Goal: Transaction & Acquisition: Book appointment/travel/reservation

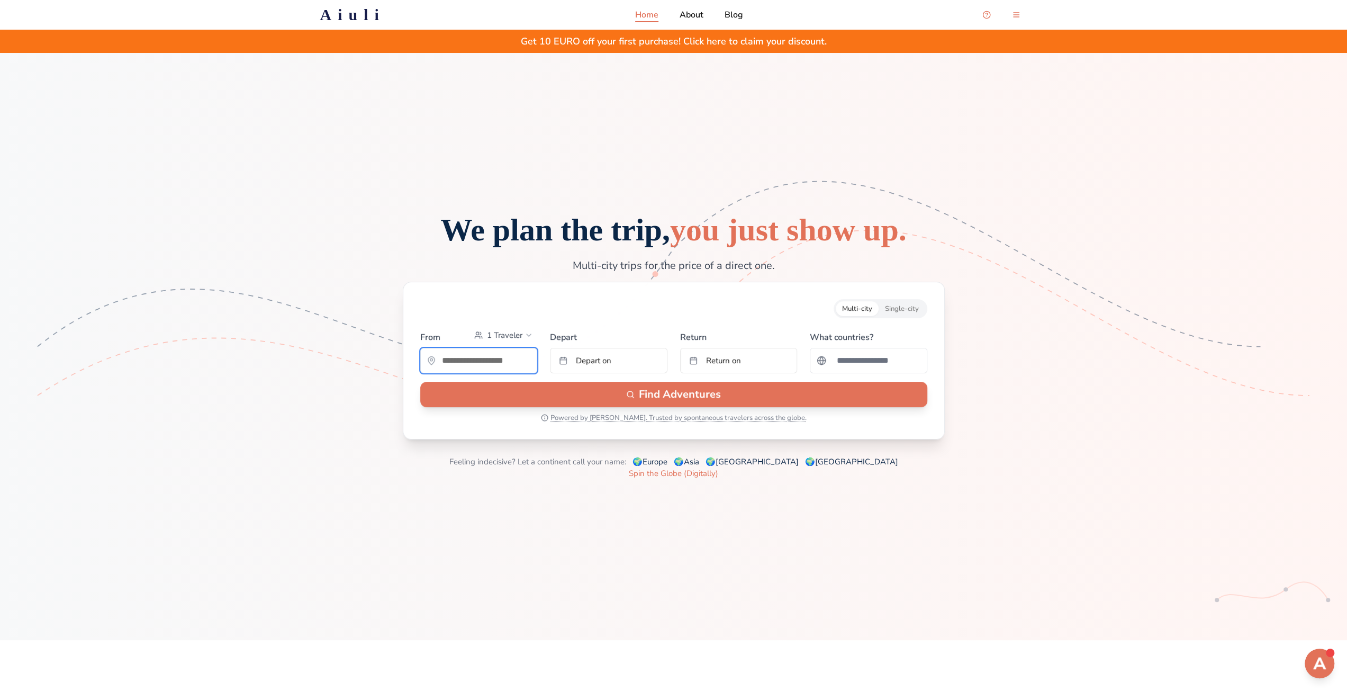
click at [488, 371] on input "text" at bounding box center [479, 360] width 116 height 21
type input "**********"
click at [616, 373] on button "Depart on" at bounding box center [609, 360] width 118 height 25
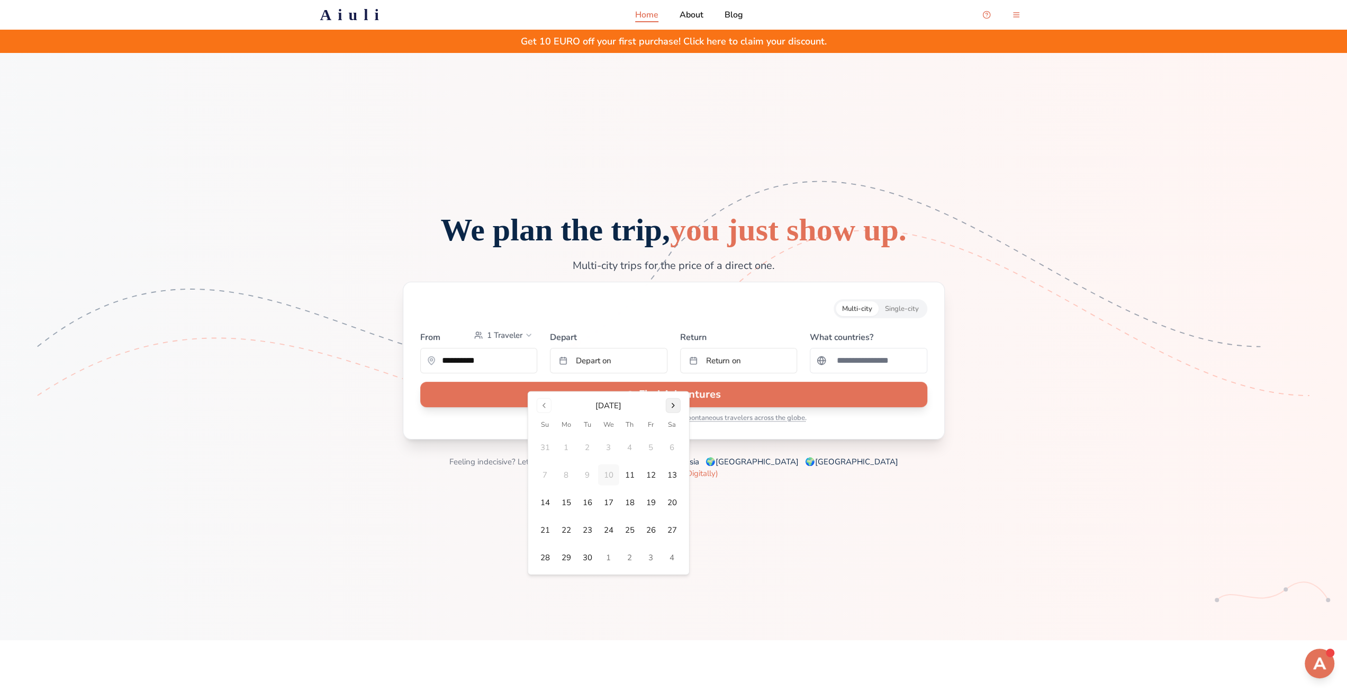
click at [675, 403] on button "Go to next month" at bounding box center [673, 405] width 15 height 15
click at [539, 472] on button "2" at bounding box center [545, 474] width 21 height 21
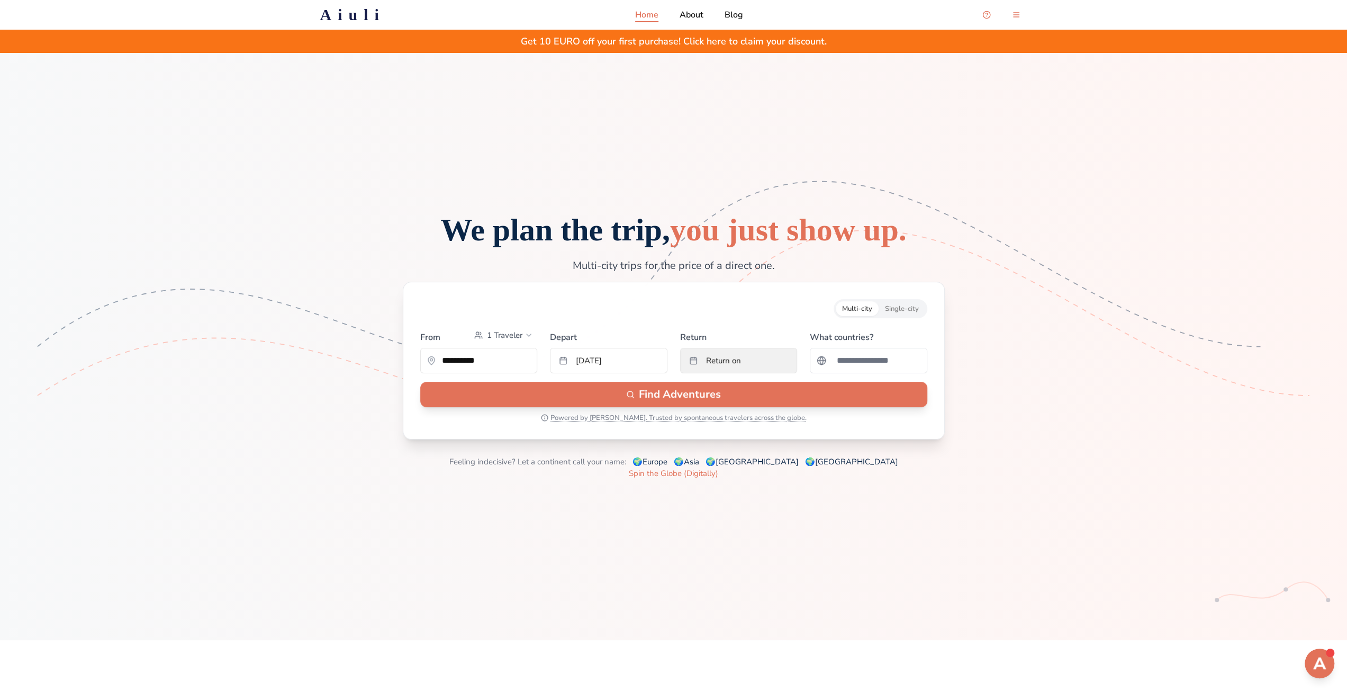
click at [750, 373] on button "Return on" at bounding box center [739, 360] width 118 height 25
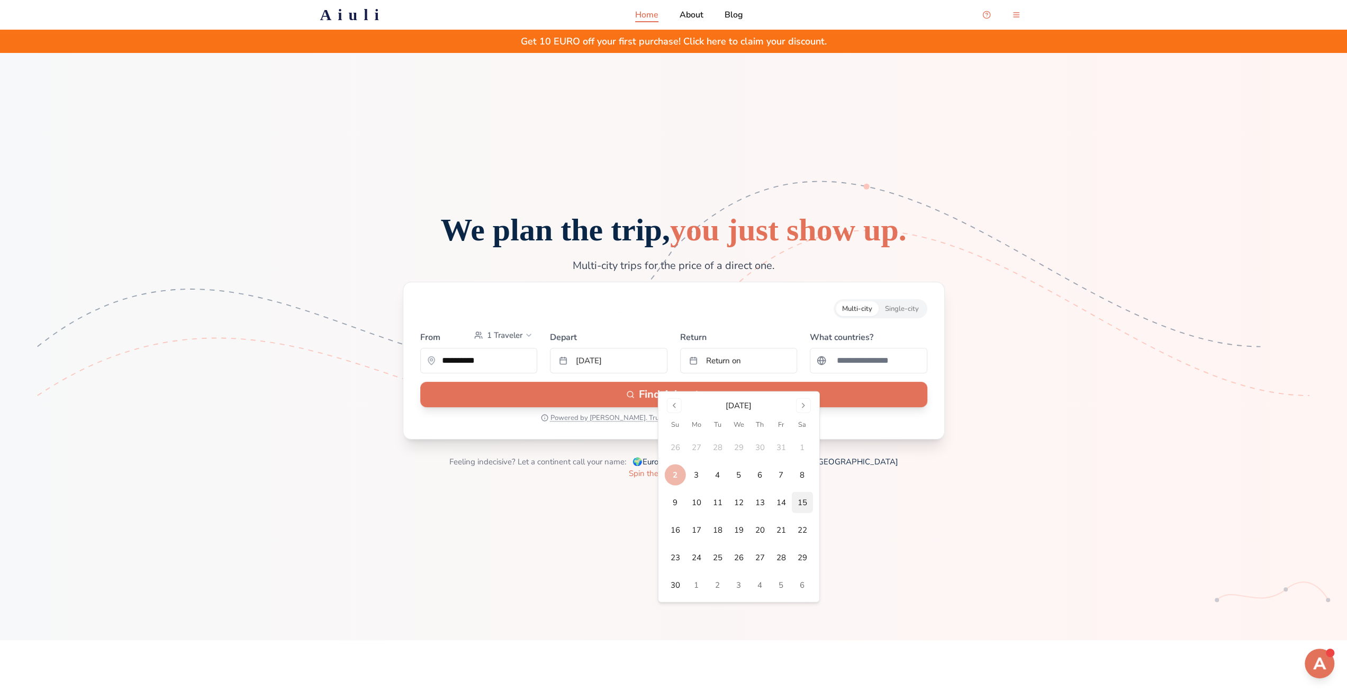
click at [801, 503] on button "15" at bounding box center [802, 502] width 21 height 21
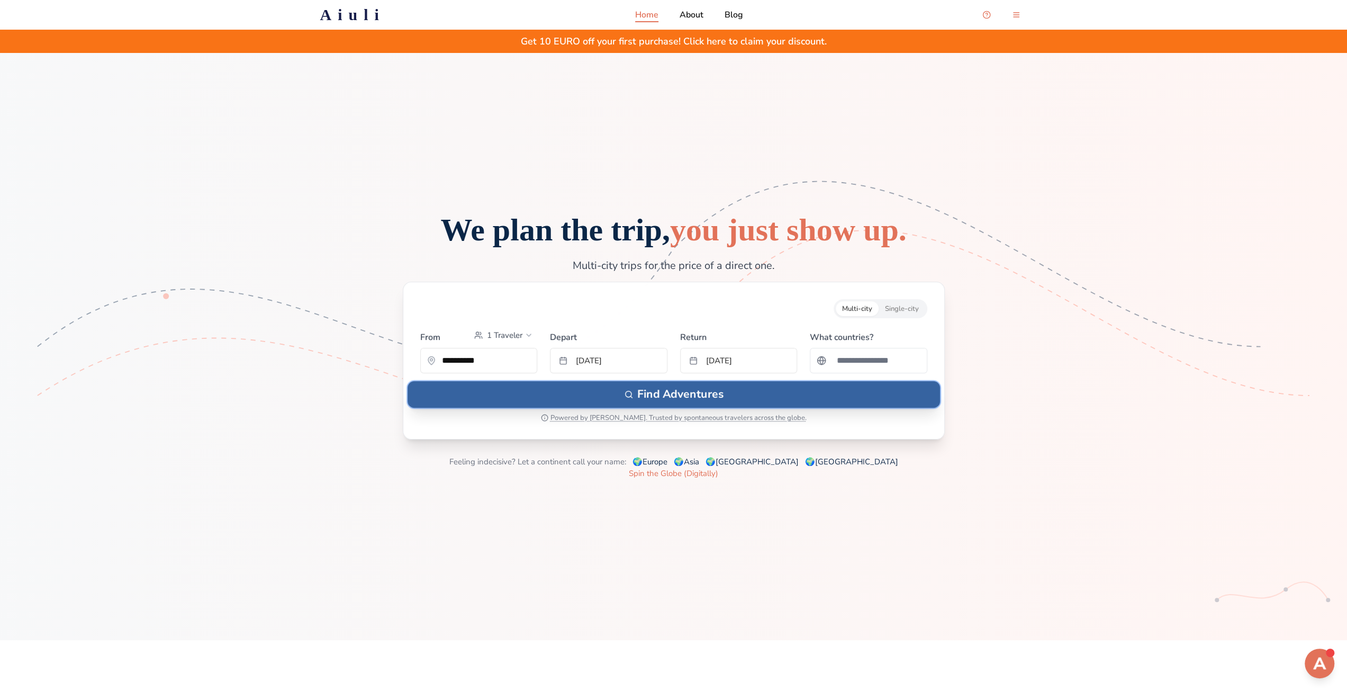
click at [775, 406] on button "Find Adventures" at bounding box center [674, 394] width 533 height 26
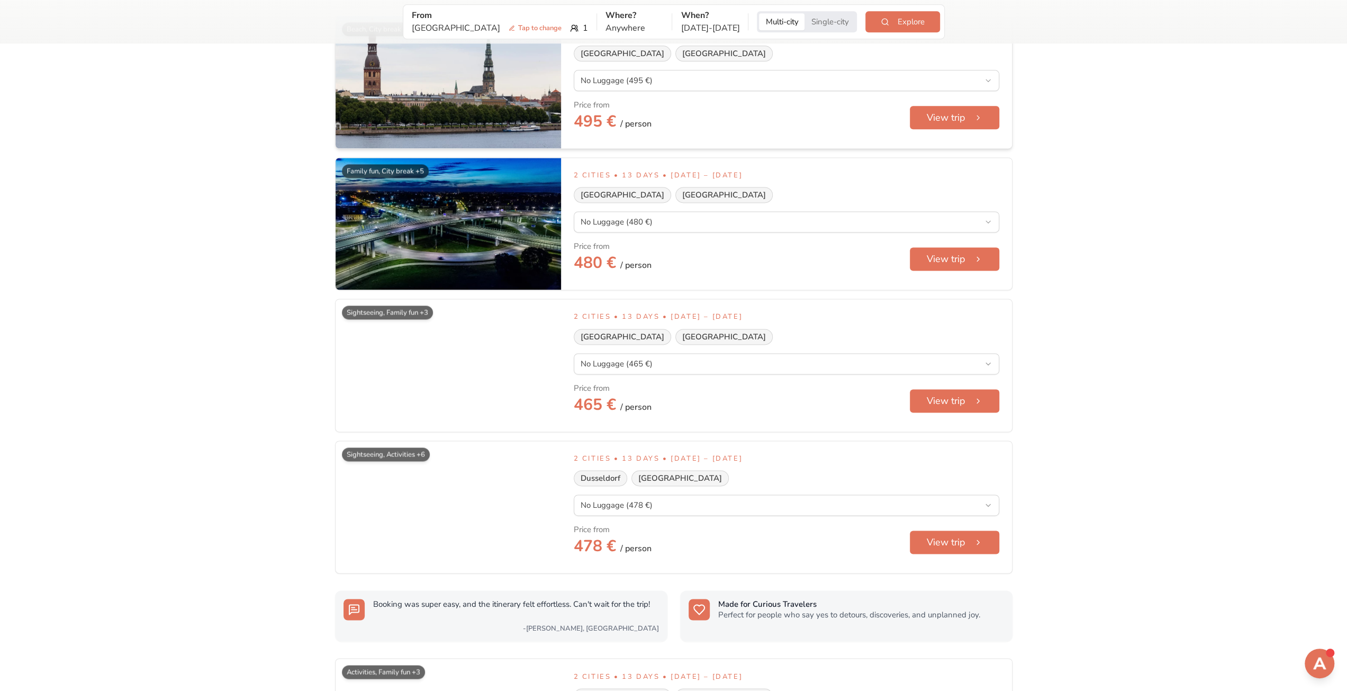
scroll to position [1376, 0]
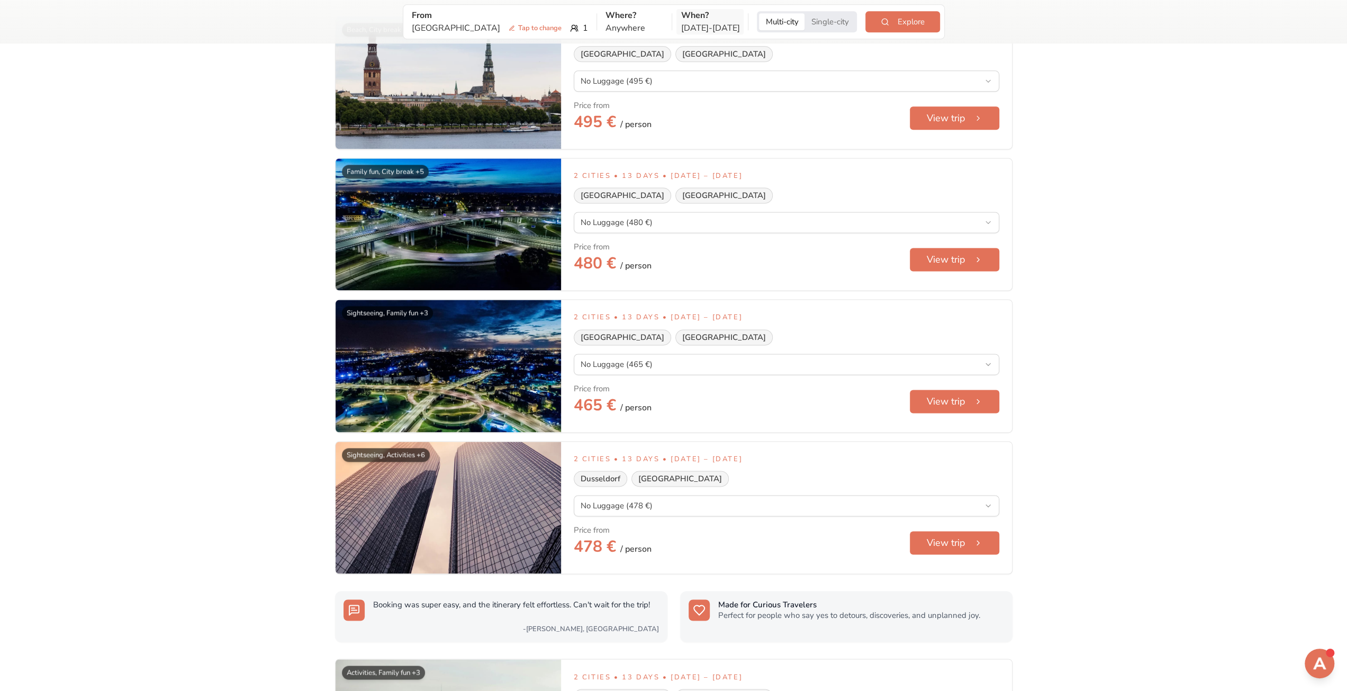
click at [681, 24] on p "Nov 2 - Nov 15" at bounding box center [710, 28] width 59 height 13
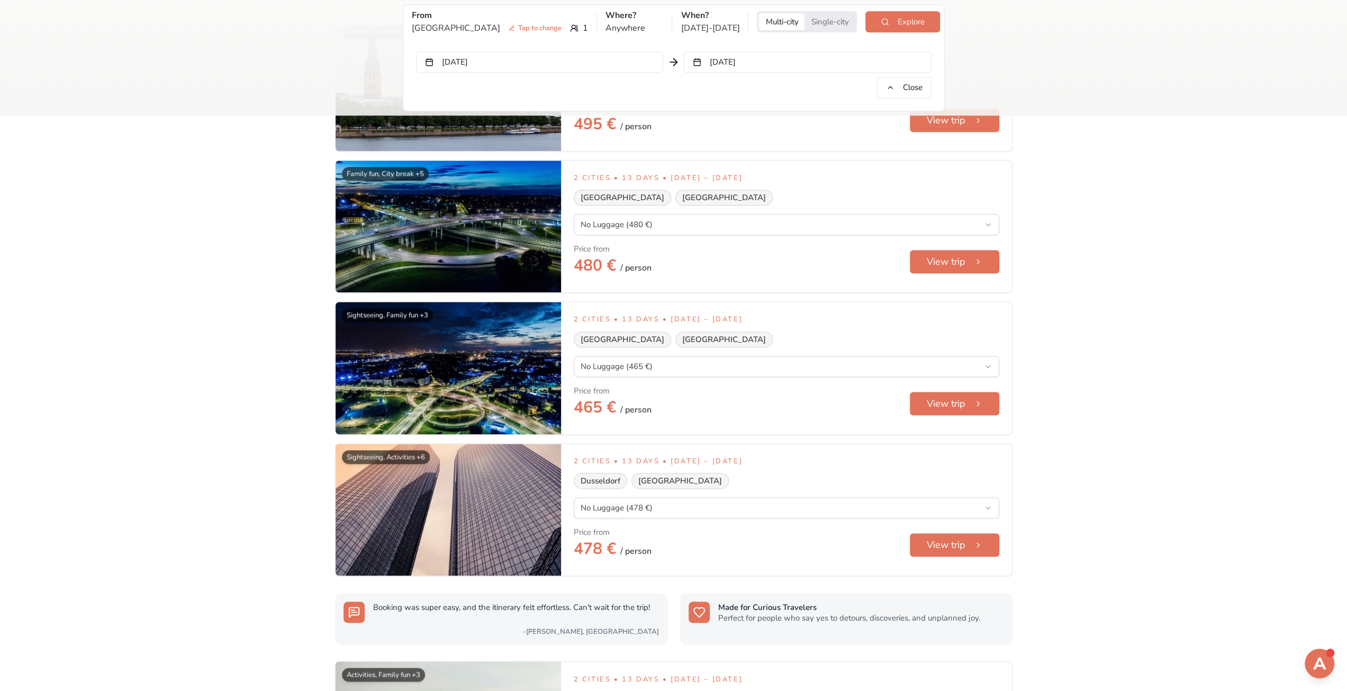
scroll to position [1448, 0]
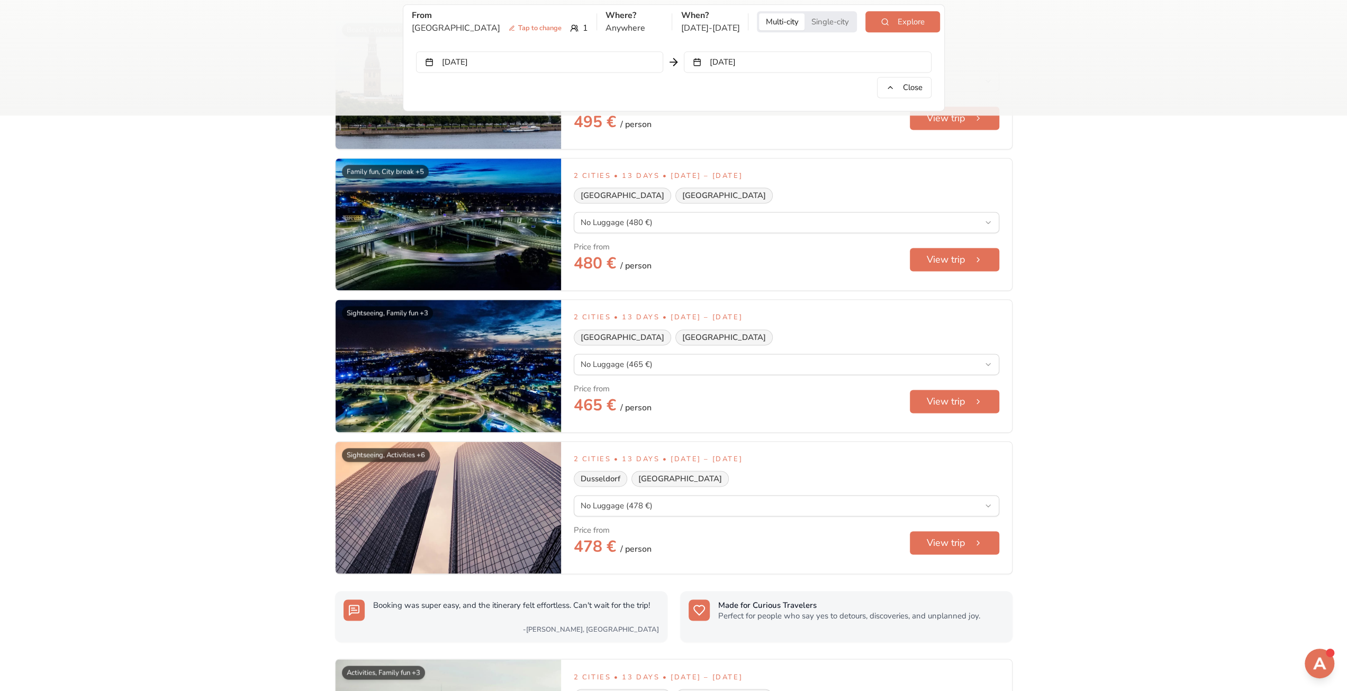
click at [617, 59] on button "Nov 2, 2025" at bounding box center [539, 61] width 247 height 21
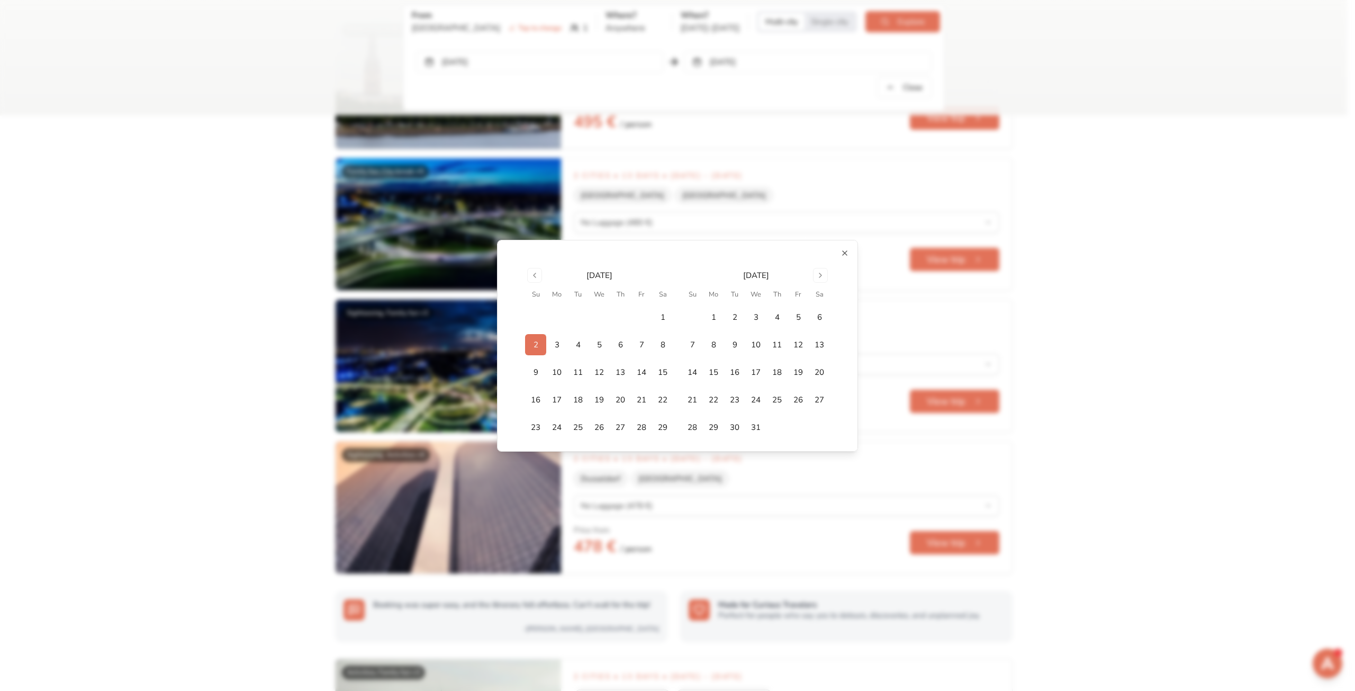
click at [537, 344] on button "2" at bounding box center [535, 344] width 21 height 21
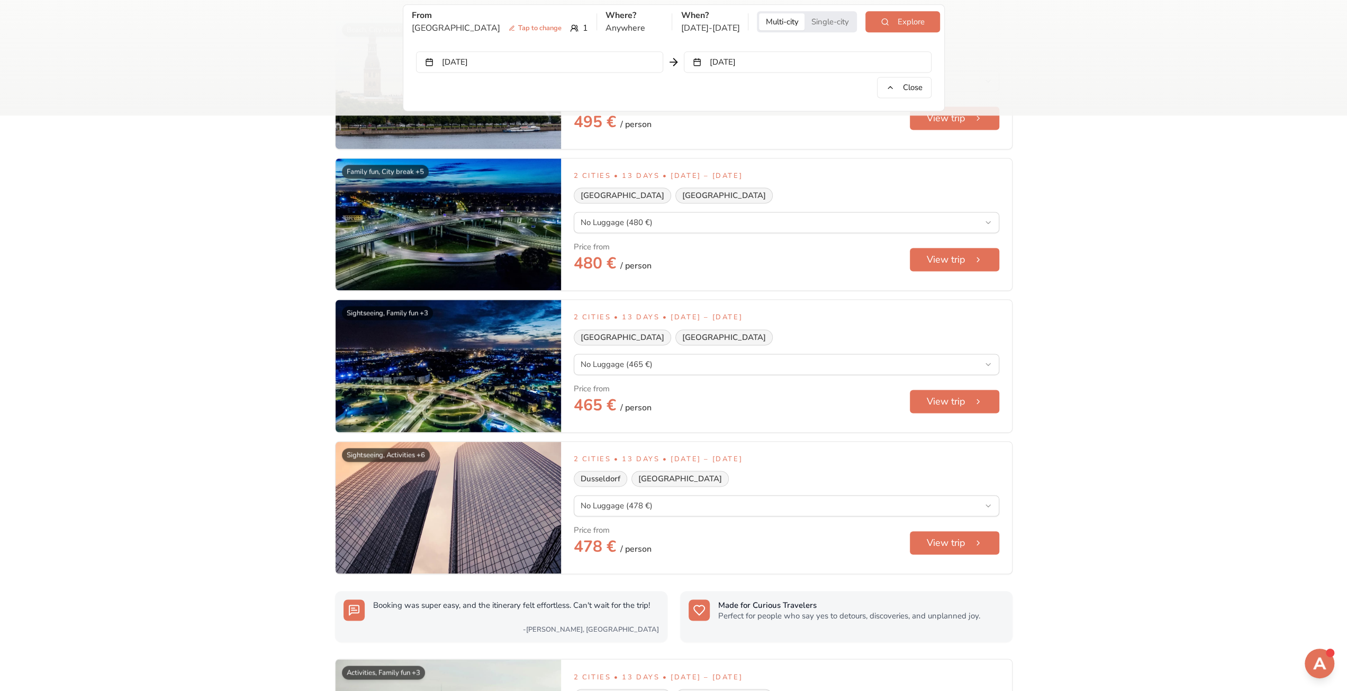
click at [722, 67] on button "Nov 15, 2025" at bounding box center [807, 61] width 247 height 21
click at [504, 59] on button "Nov 2, 2025" at bounding box center [539, 61] width 247 height 21
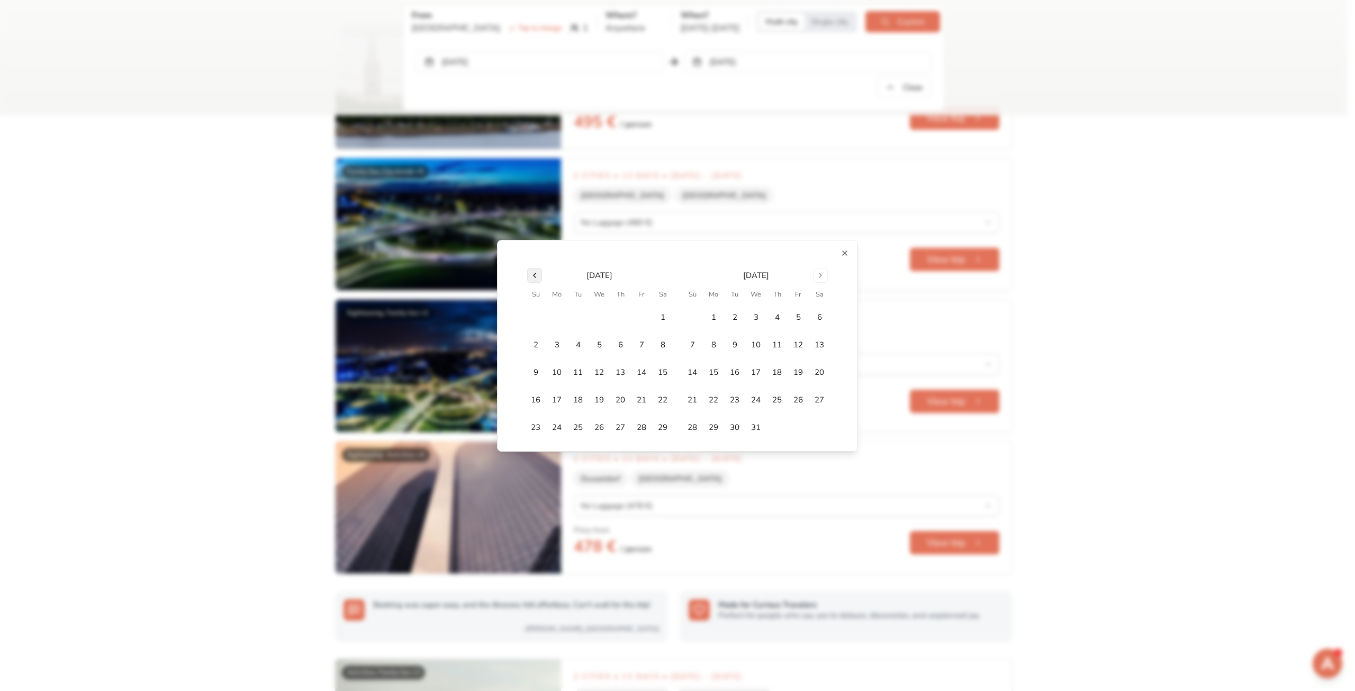
click at [527, 273] on button "Go to previous month" at bounding box center [534, 275] width 15 height 15
click at [535, 349] on button "5" at bounding box center [535, 344] width 21 height 21
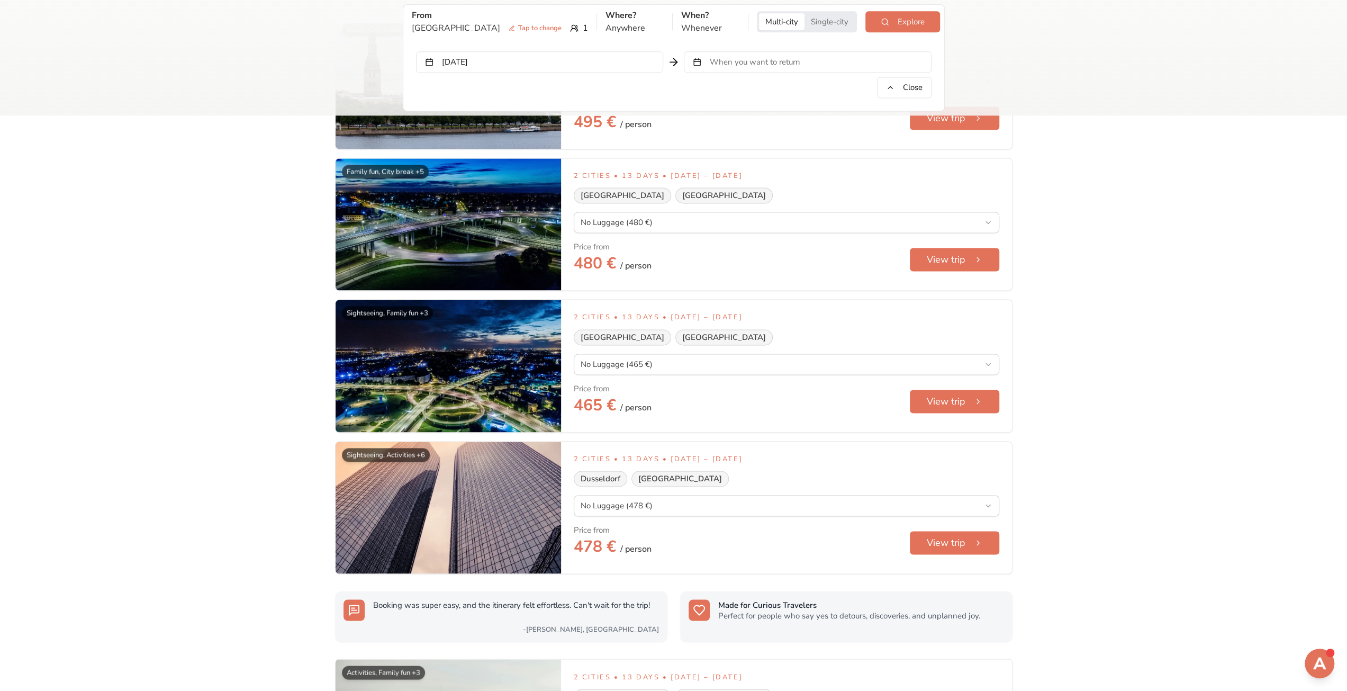
click at [711, 73] on div "Oct 5, 2025 When you want to return Close" at bounding box center [674, 74] width 516 height 47
click at [719, 65] on span "When you want to return" at bounding box center [755, 62] width 91 height 11
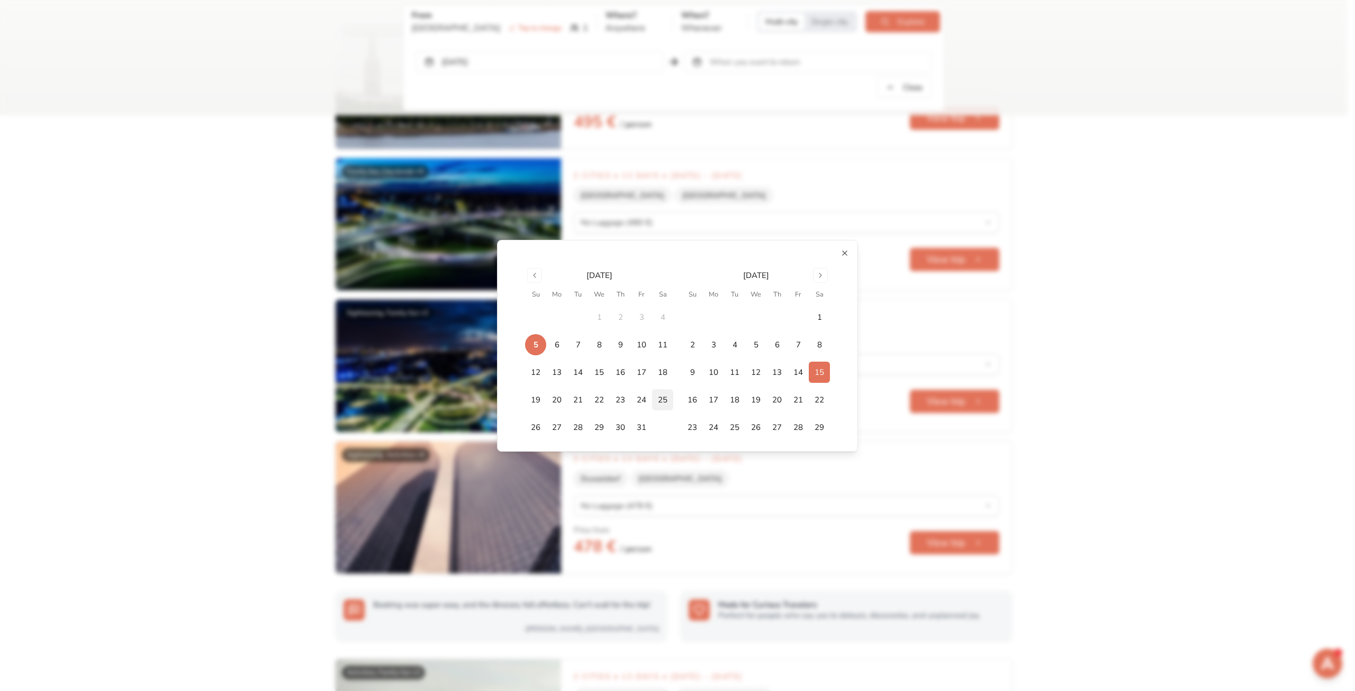
click at [661, 396] on button "25" at bounding box center [662, 399] width 21 height 21
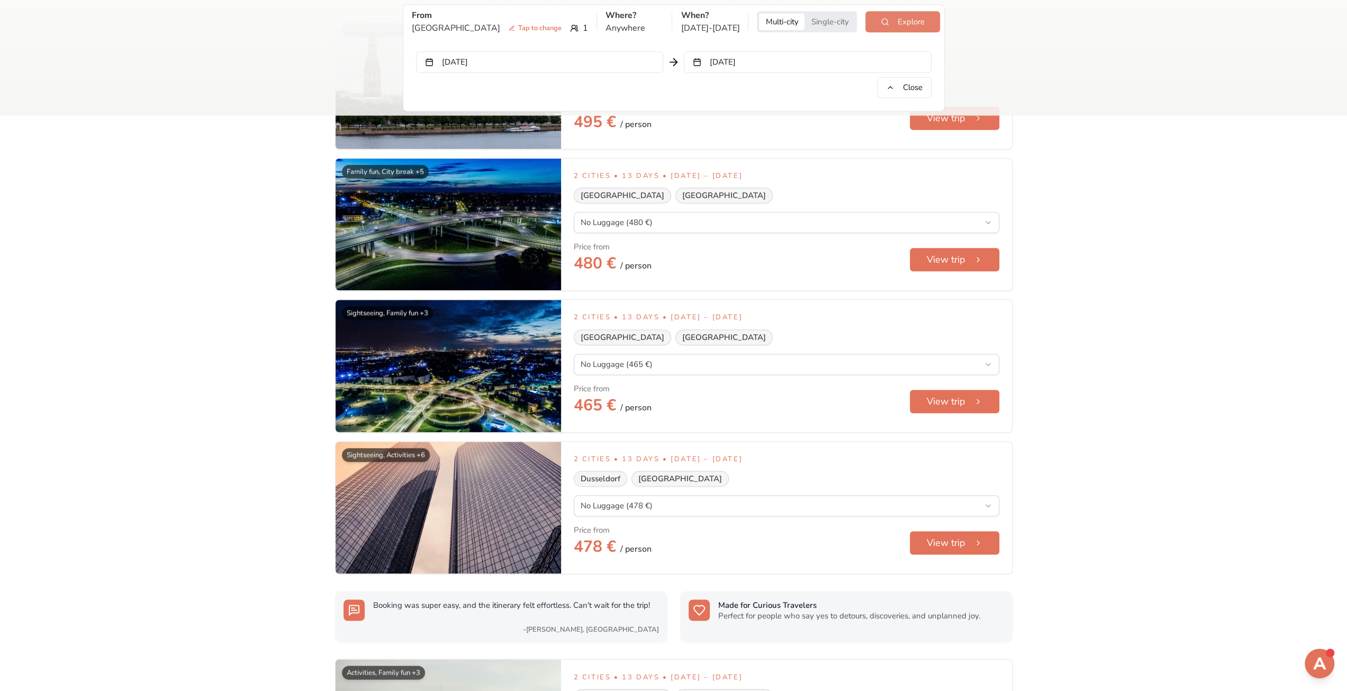
click at [883, 24] on button "Explore" at bounding box center [902, 21] width 74 height 21
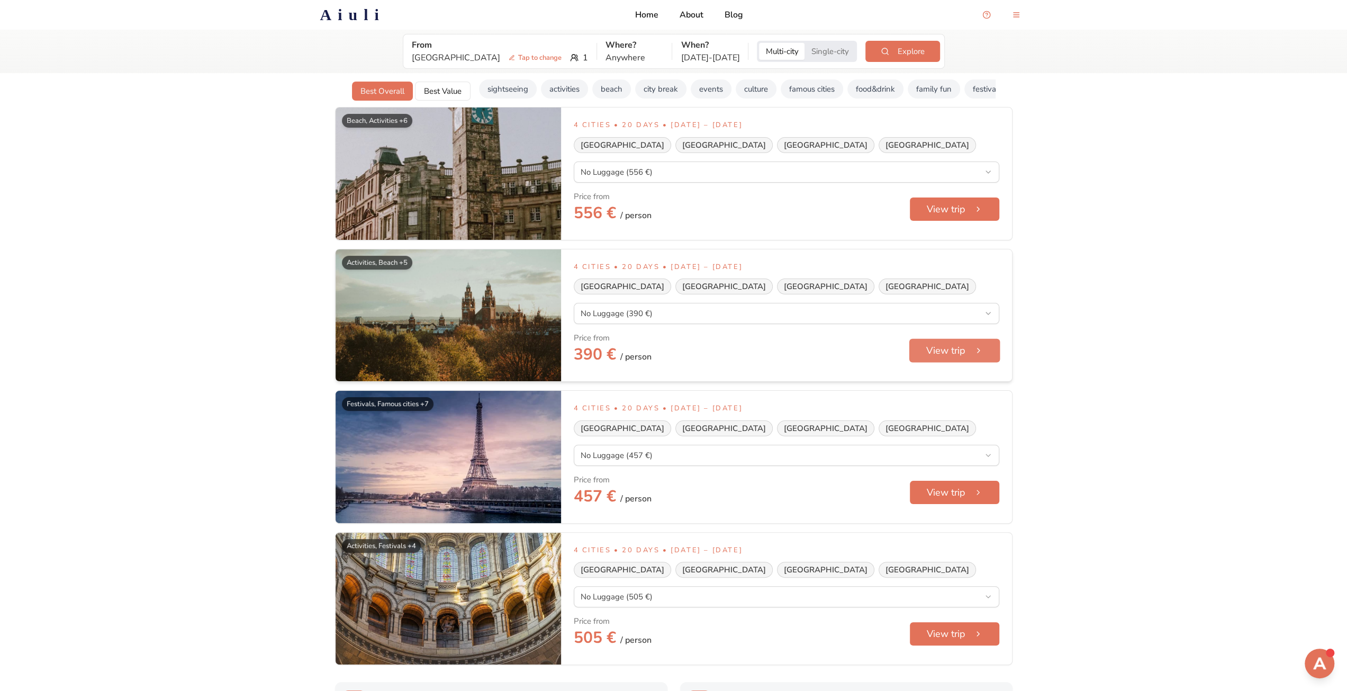
click at [934, 356] on button "View trip" at bounding box center [954, 351] width 91 height 24
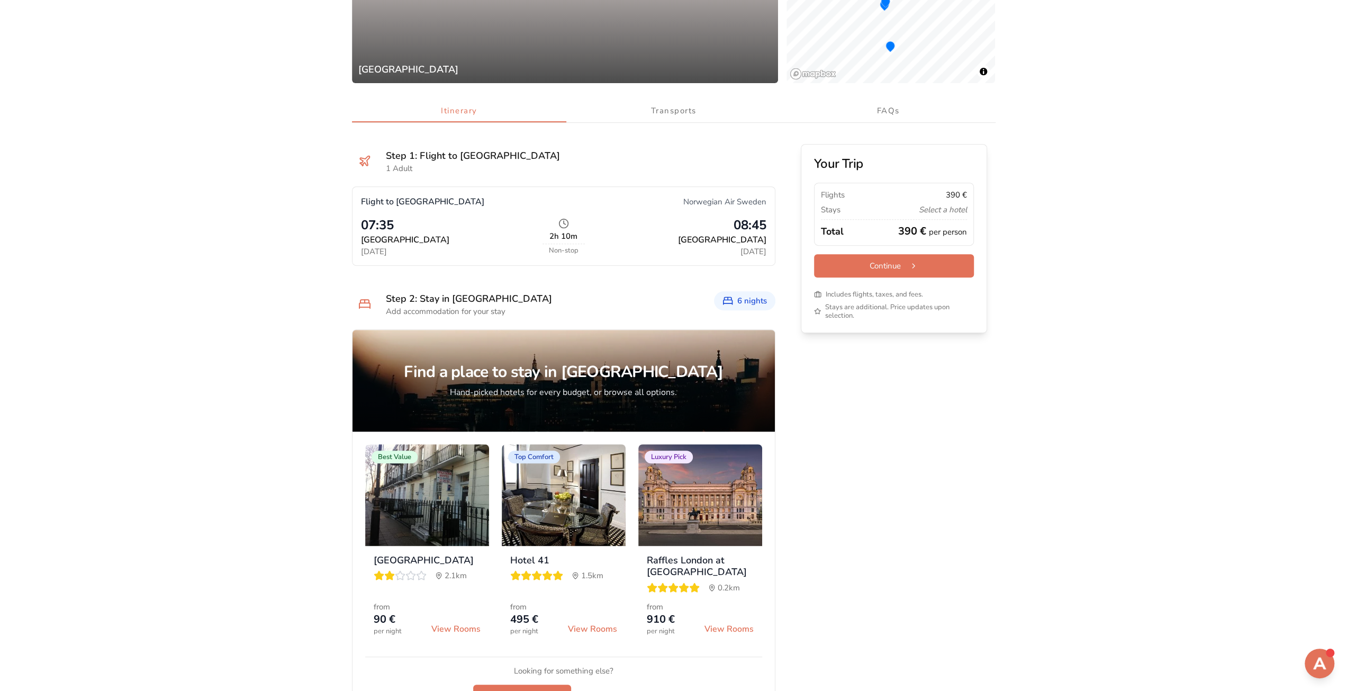
scroll to position [423, 0]
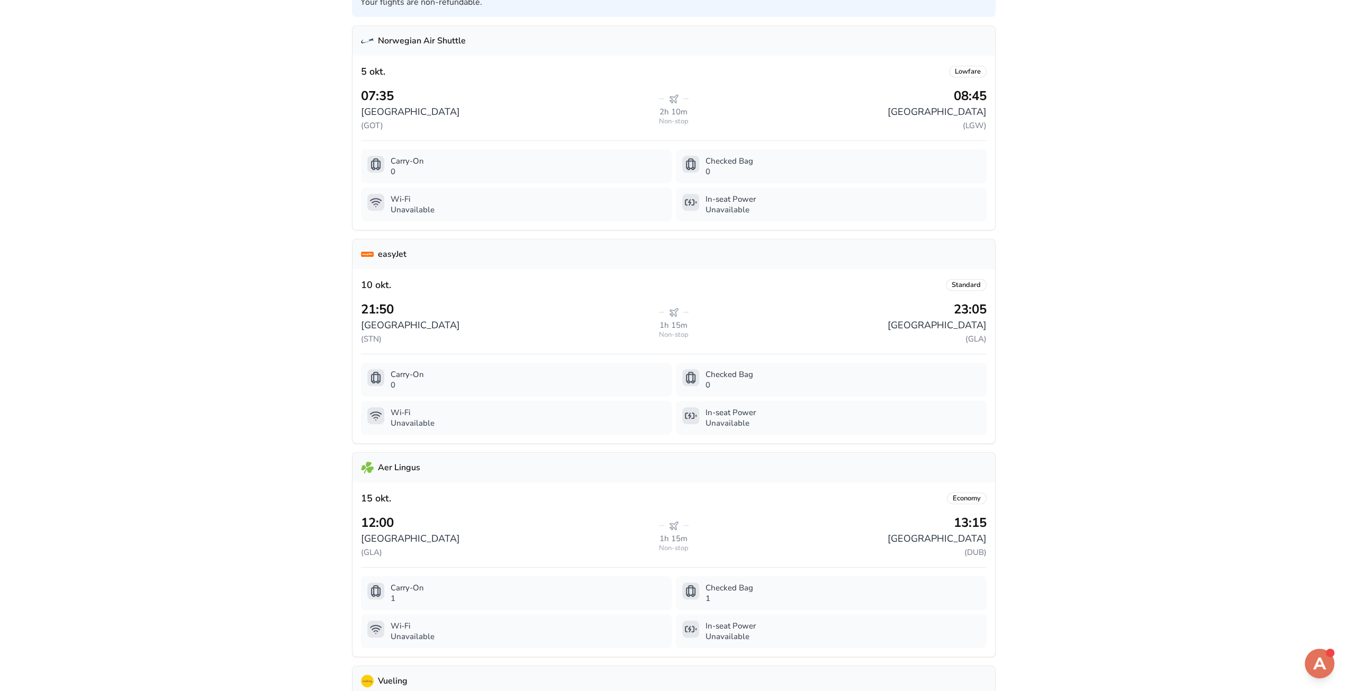
scroll to position [503, 0]
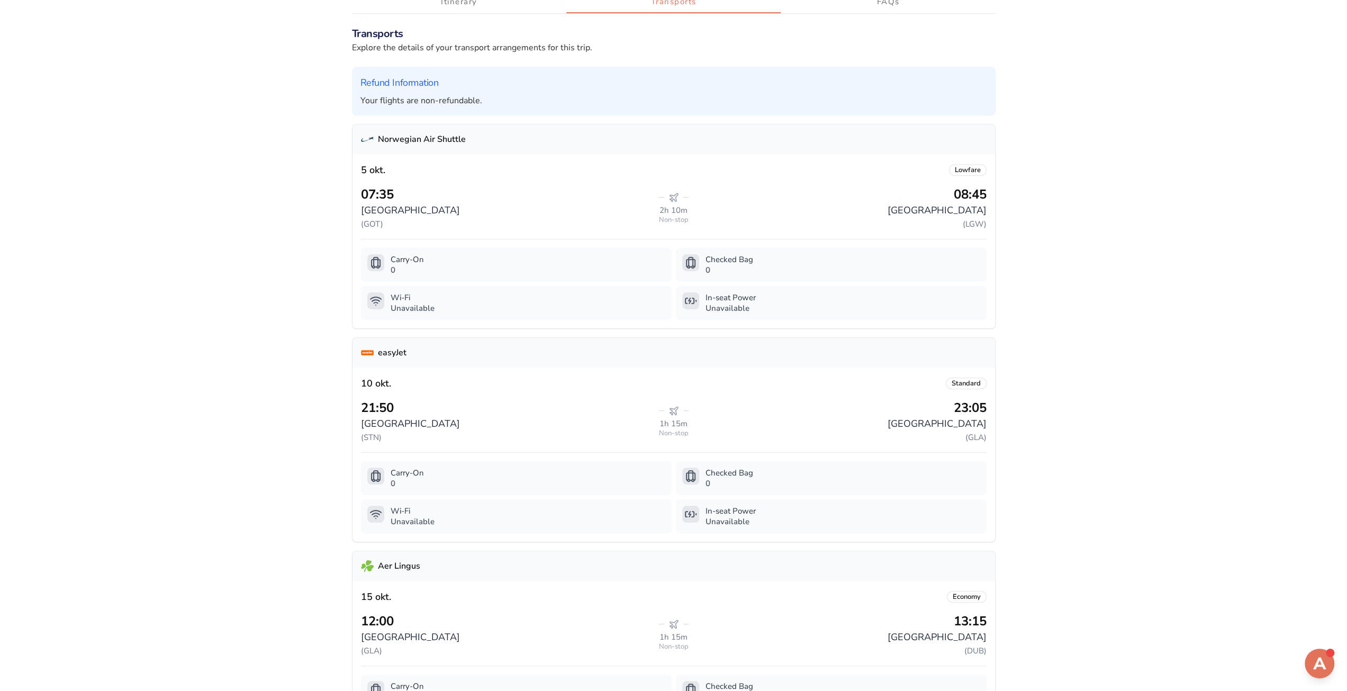
drag, startPoint x: 380, startPoint y: 140, endPoint x: 513, endPoint y: 142, distance: 133.4
click at [513, 142] on div "Norwegian Air Shuttle" at bounding box center [674, 139] width 643 height 30
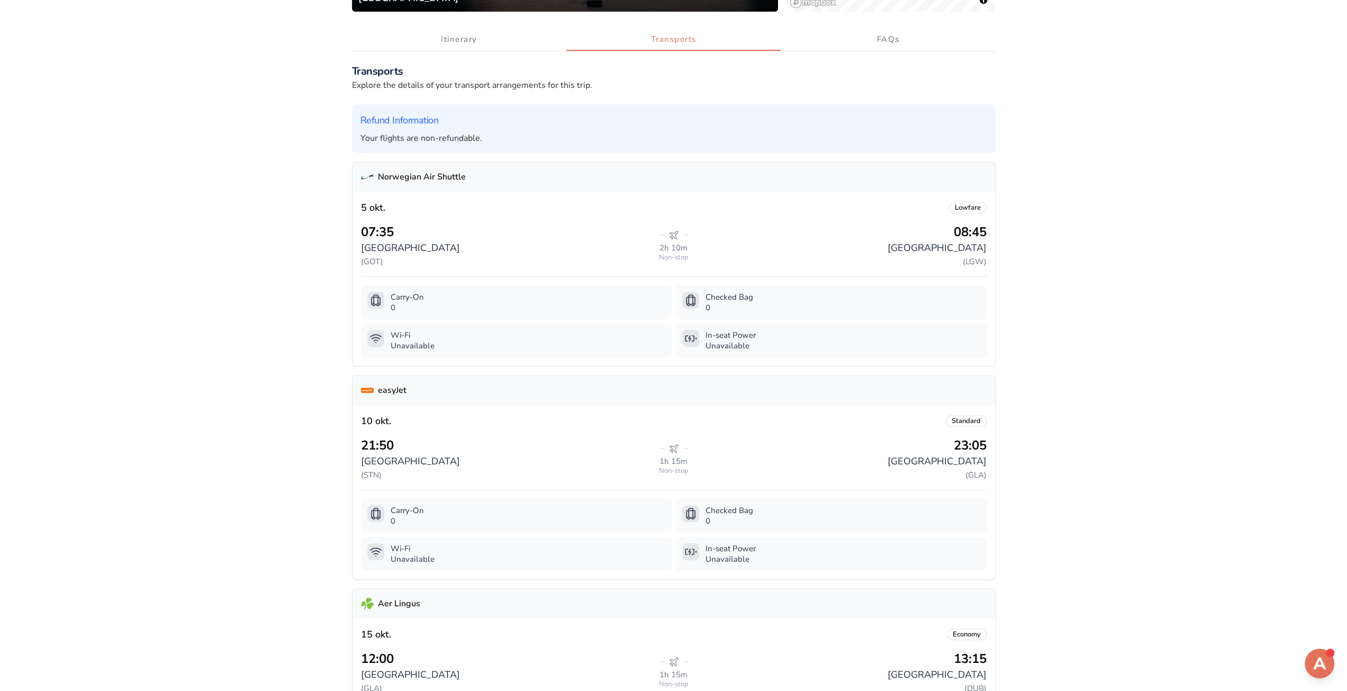
scroll to position [104, 0]
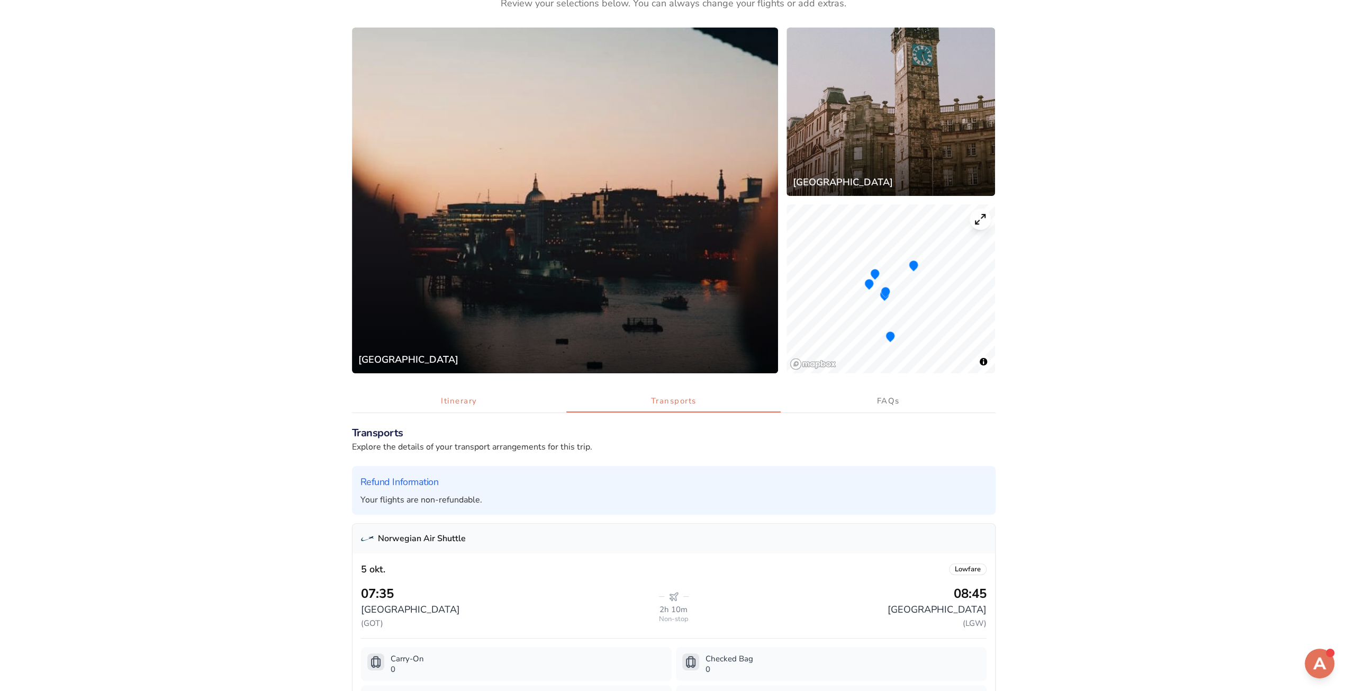
click at [459, 402] on button "Itinerary" at bounding box center [459, 401] width 214 height 22
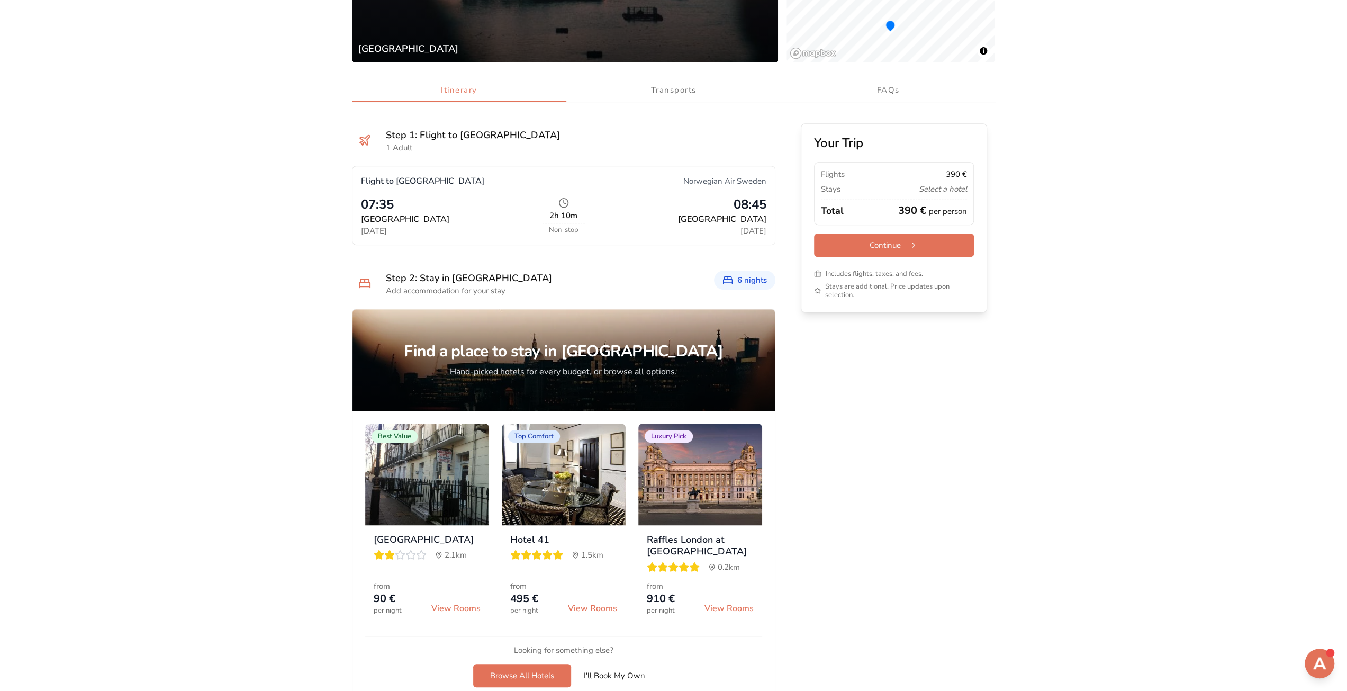
scroll to position [315, 0]
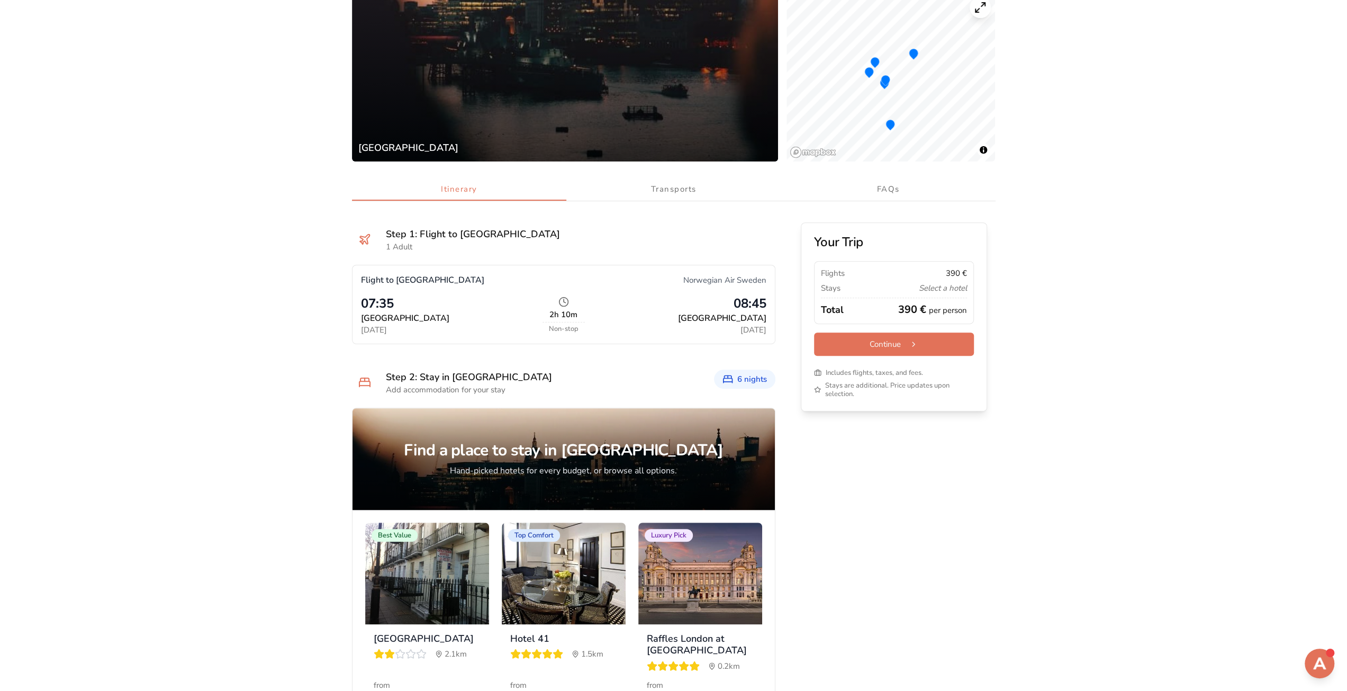
drag, startPoint x: 899, startPoint y: 306, endPoint x: 917, endPoint y: 312, distance: 18.8
click at [917, 312] on p "390 € per person" at bounding box center [932, 309] width 69 height 15
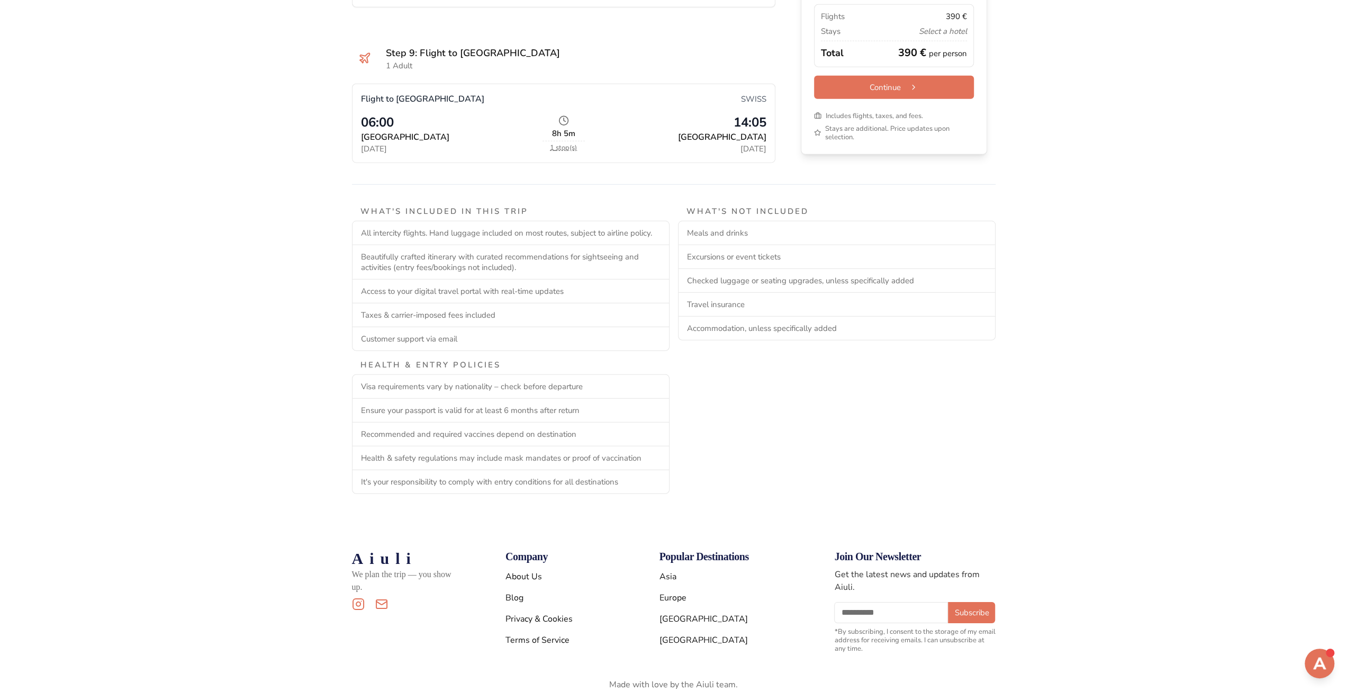
scroll to position [2964, 0]
click at [892, 79] on button "Continue" at bounding box center [894, 86] width 160 height 23
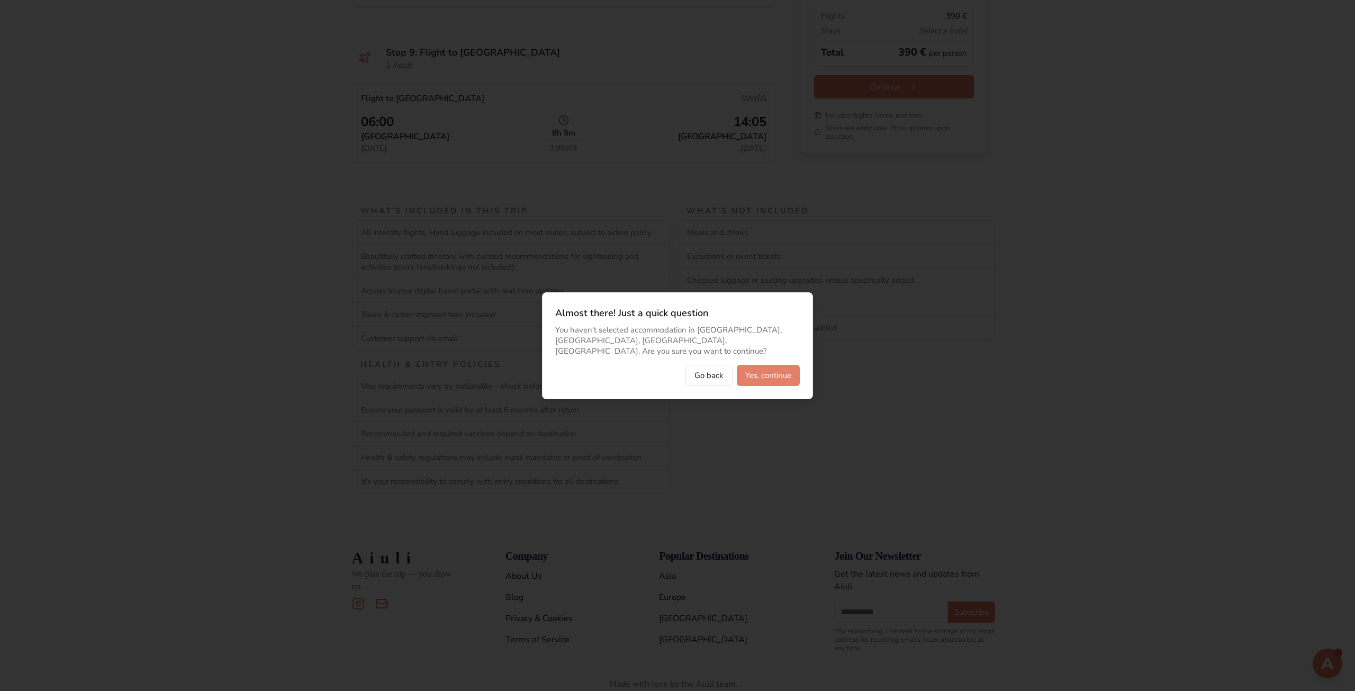
click at [738, 369] on button "Yes, continue" at bounding box center [768, 375] width 63 height 21
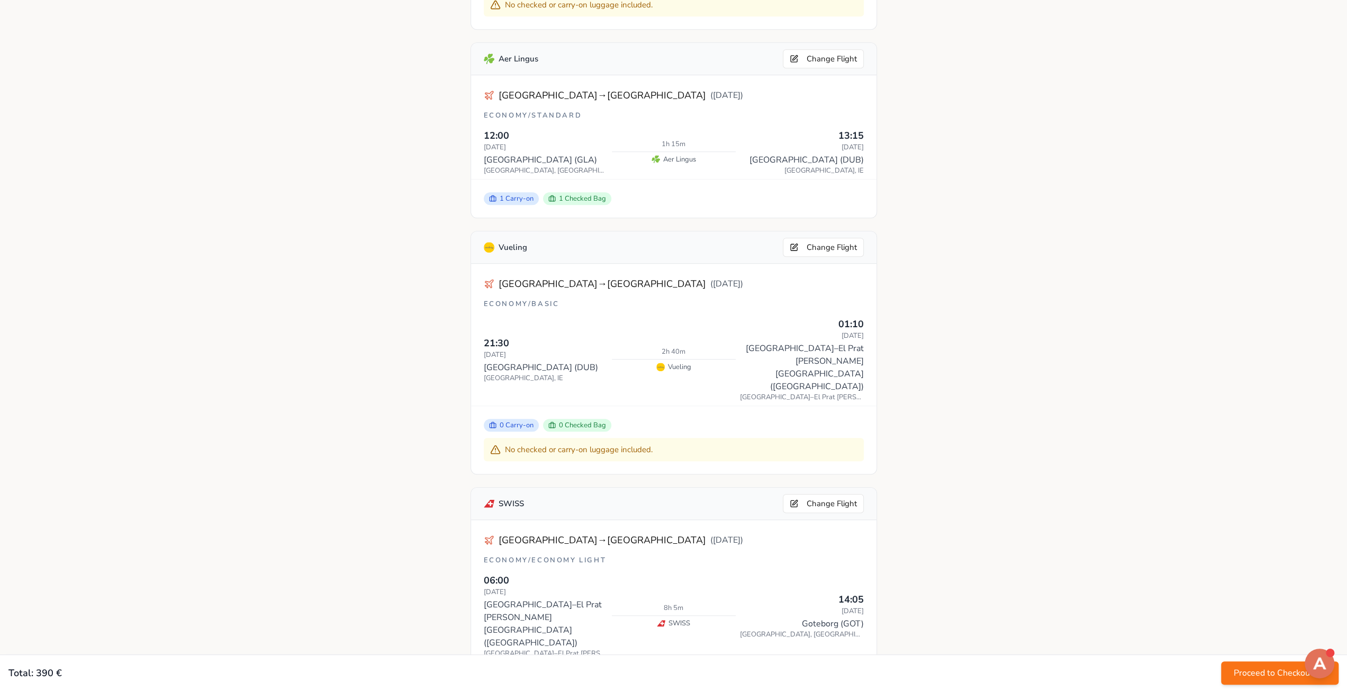
scroll to position [953, 0]
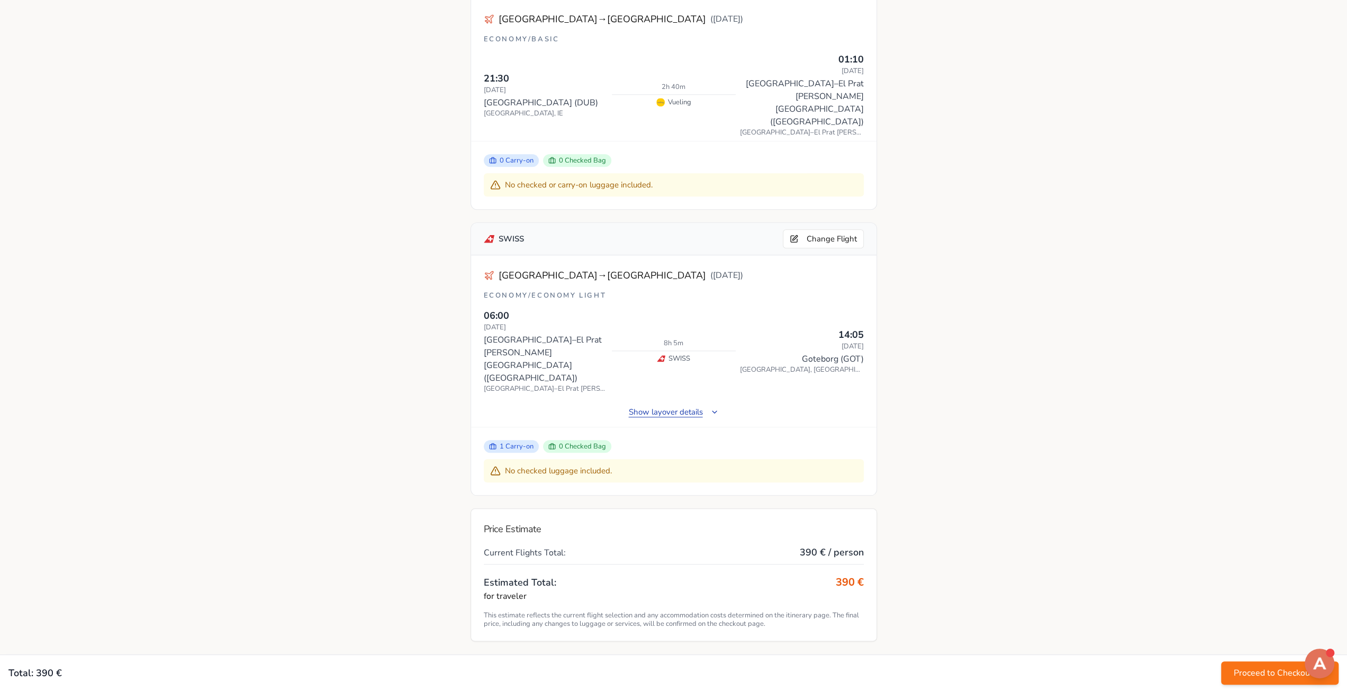
click at [680, 401] on button "Show layover details" at bounding box center [673, 411] width 107 height 21
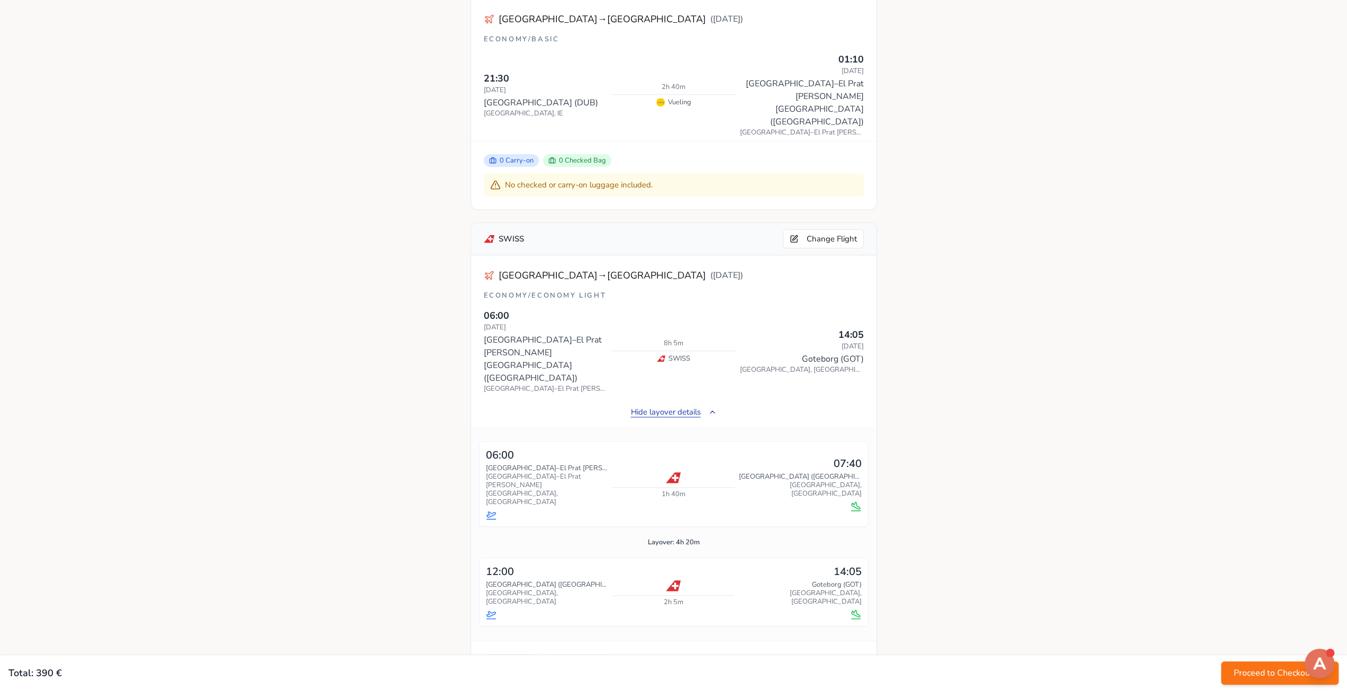
click at [680, 401] on button "Hide layover details" at bounding box center [674, 411] width 103 height 21
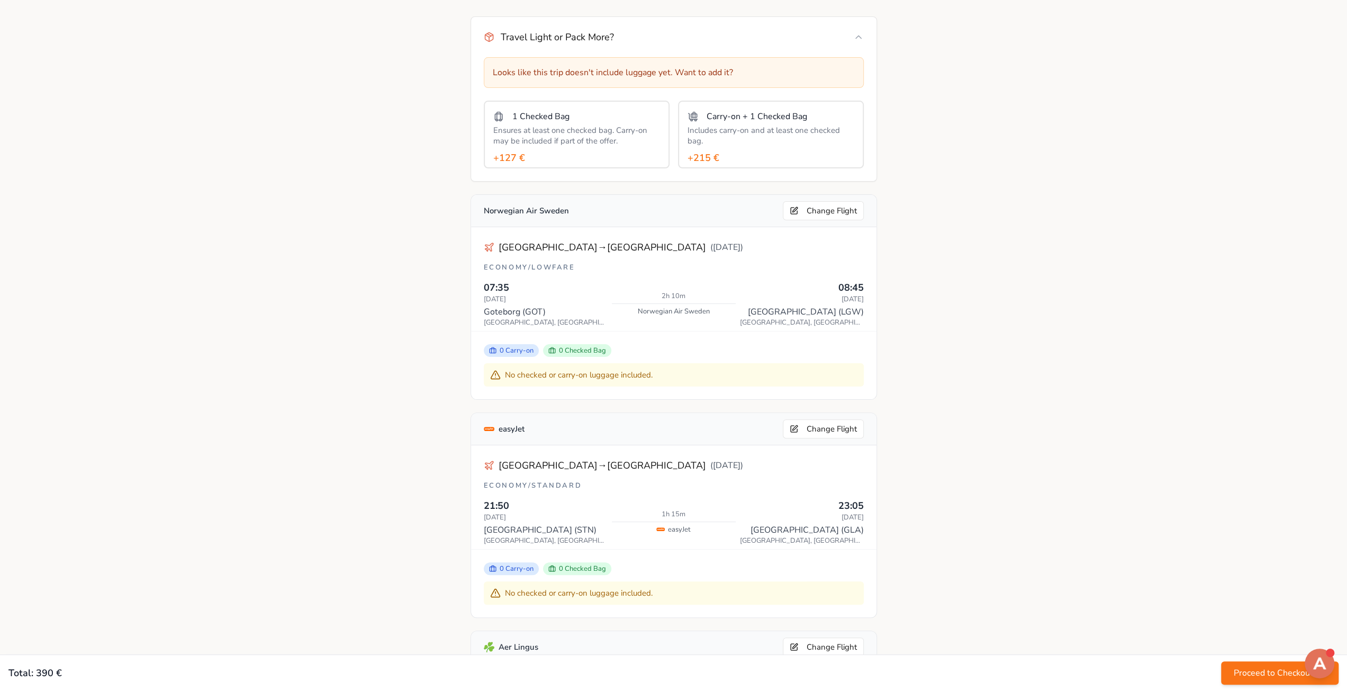
scroll to position [0, 0]
